Goal: Entertainment & Leisure: Browse casually

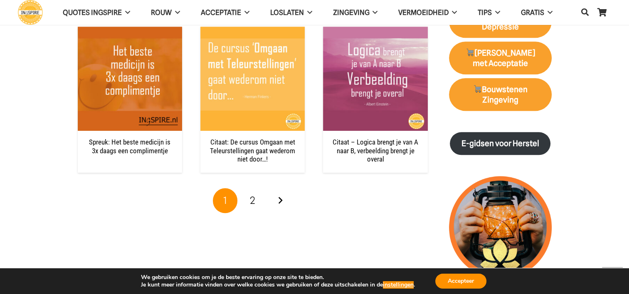
scroll to position [873, 0]
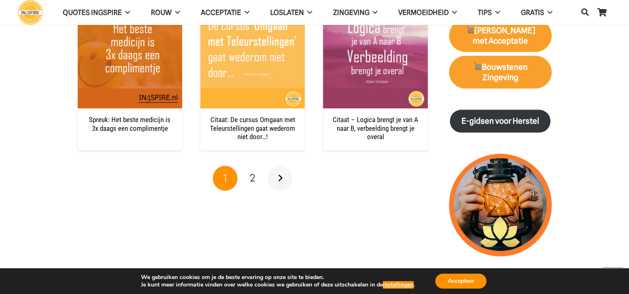
click at [281, 176] on link "Volgende" at bounding box center [280, 178] width 25 height 25
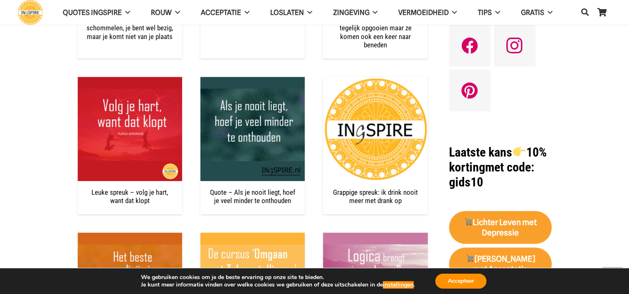
scroll to position [624, 0]
